Goal: Find specific page/section: Find specific page/section

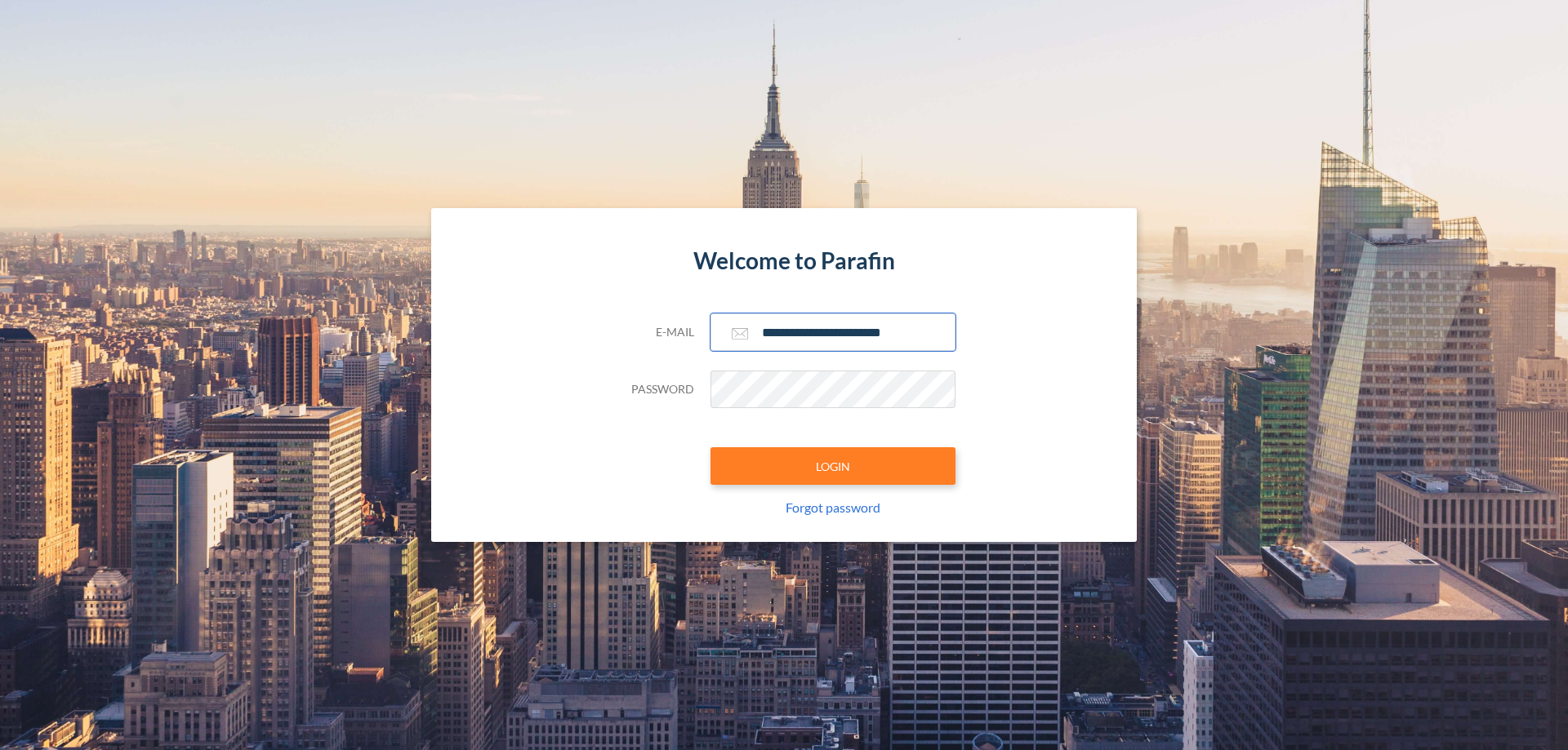
type input "**********"
click at [833, 466] on button "LOGIN" at bounding box center [833, 467] width 245 height 38
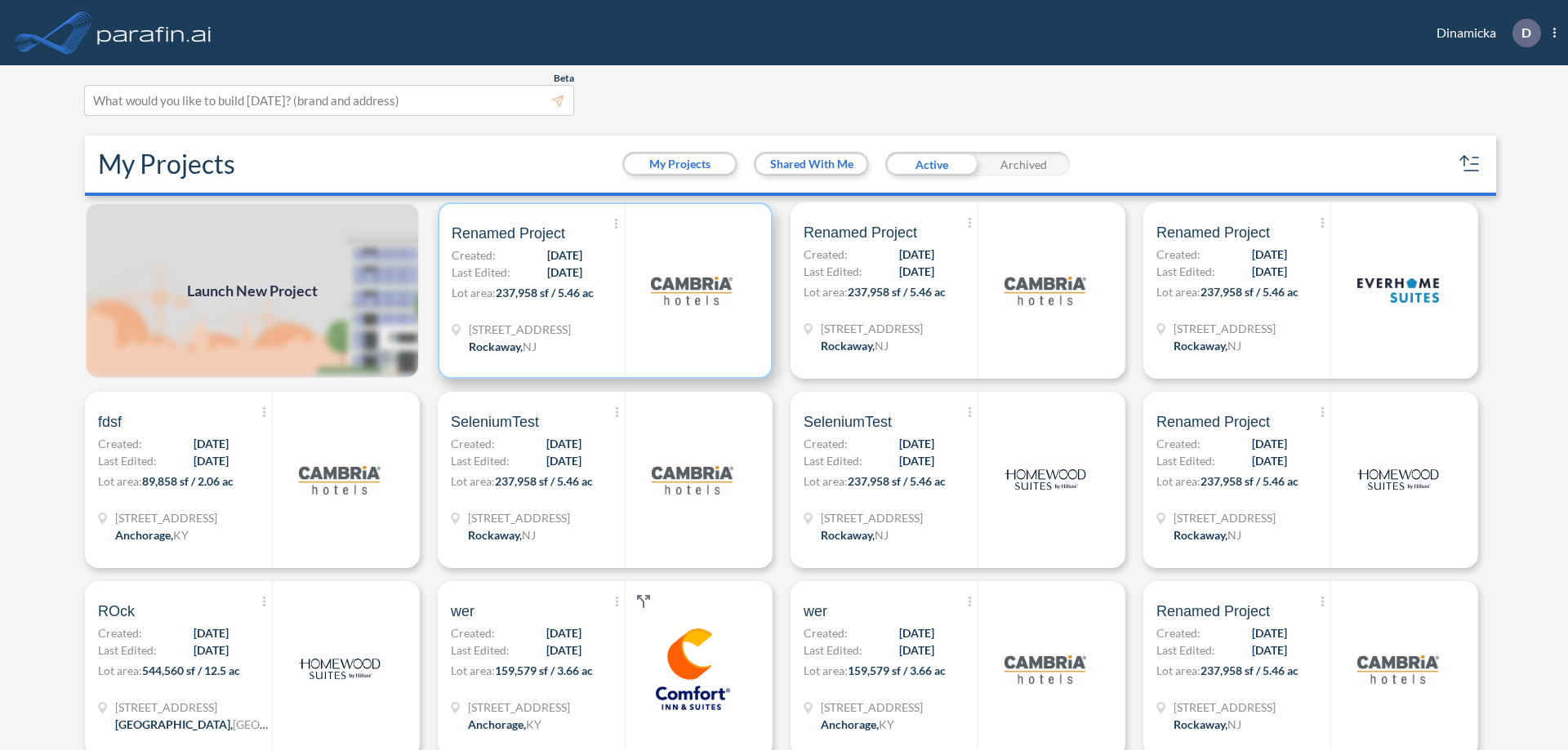
scroll to position [4, 0]
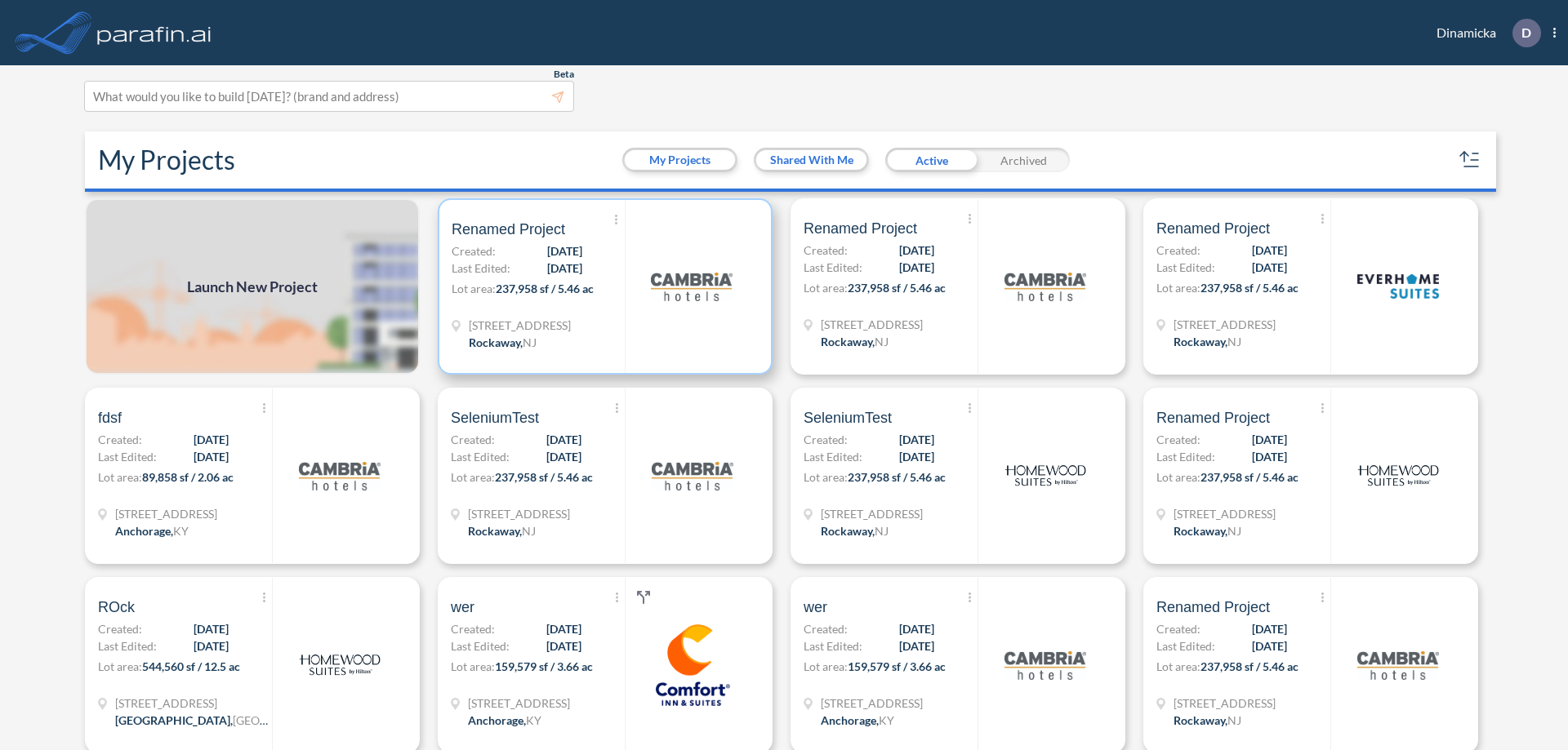
click at [602, 287] on p "Lot area: 237,958 sf / 5.46 ac" at bounding box center [538, 292] width 173 height 24
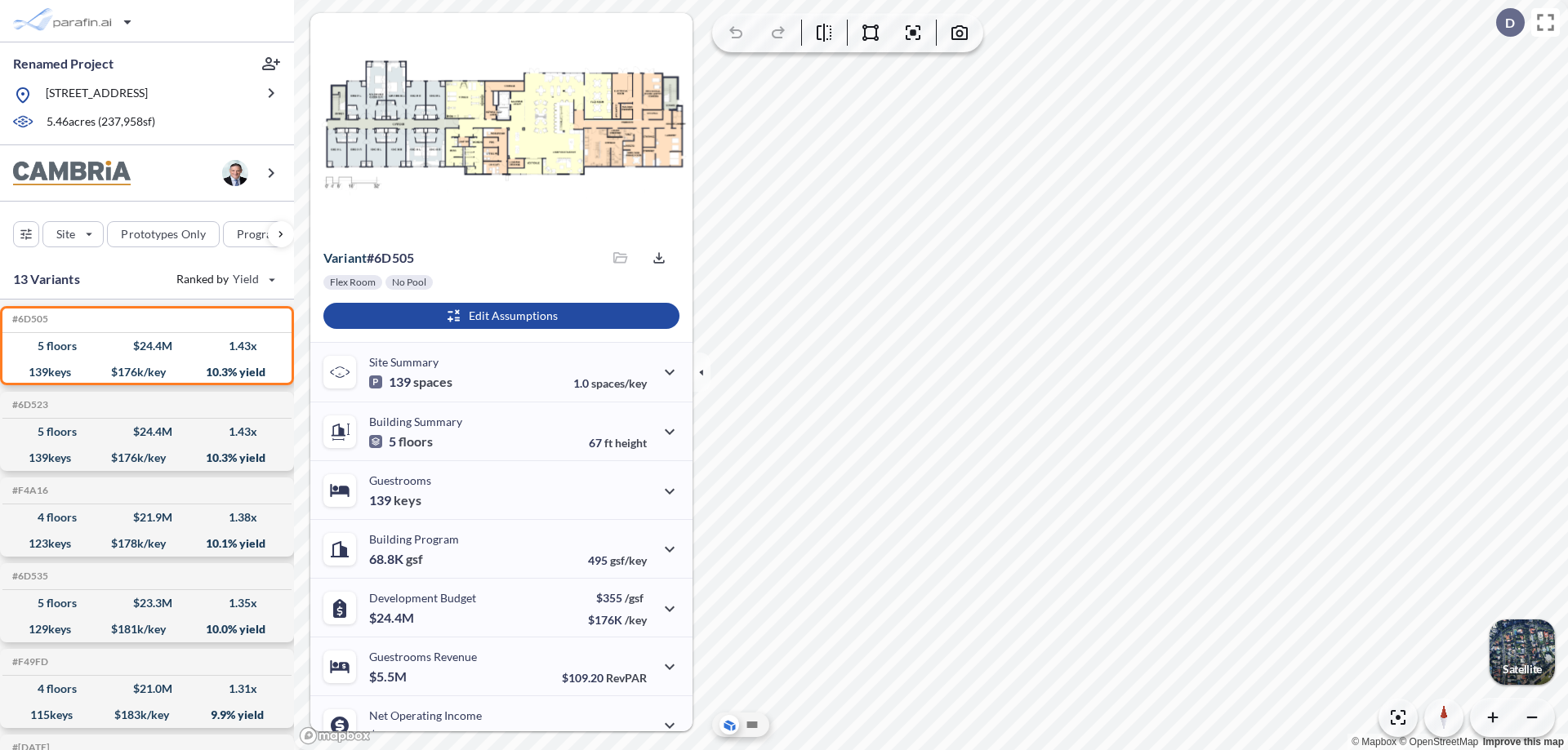
scroll to position [82, 0]
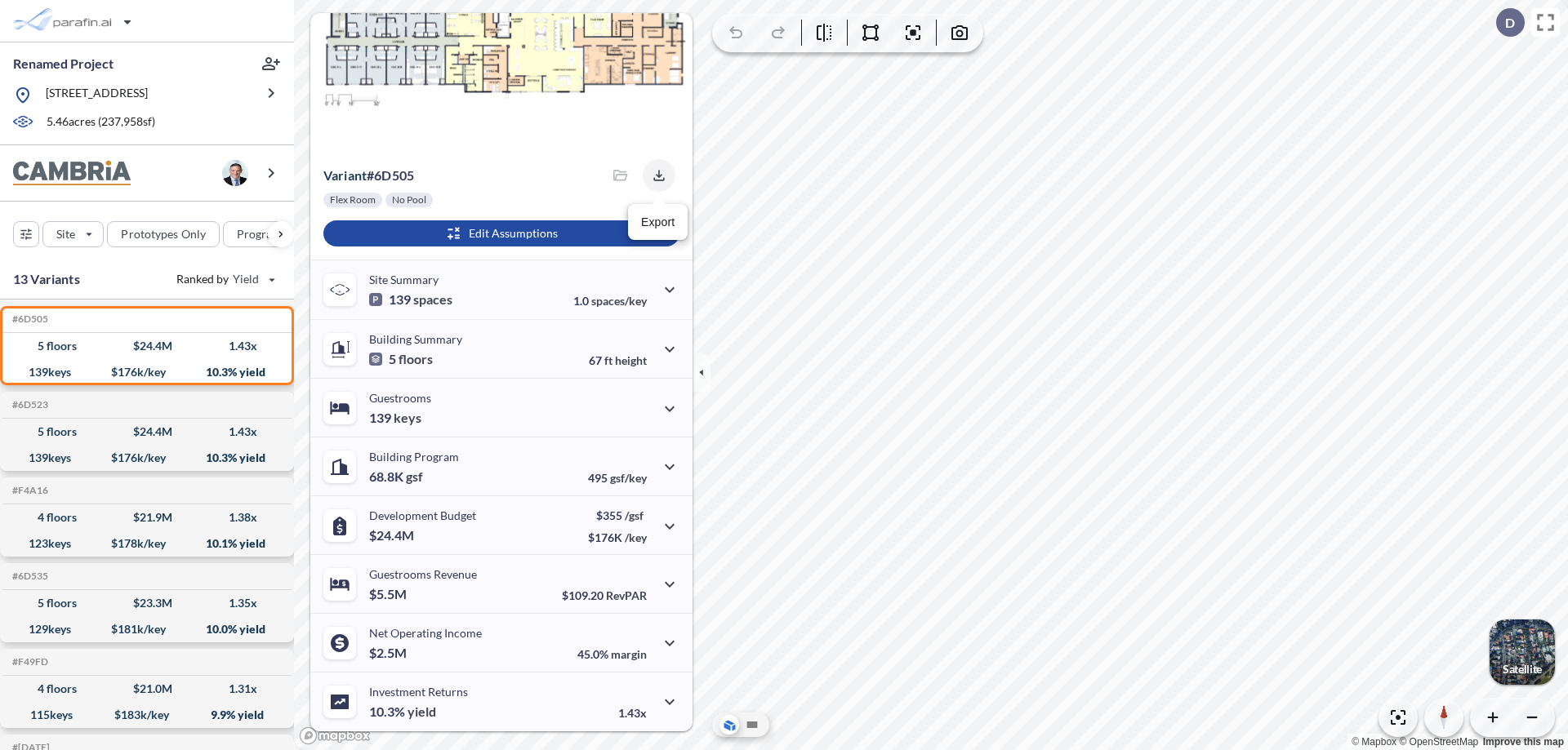
click at [654, 176] on icon "button" at bounding box center [658, 175] width 11 height 11
